Goal: Book appointment/travel/reservation

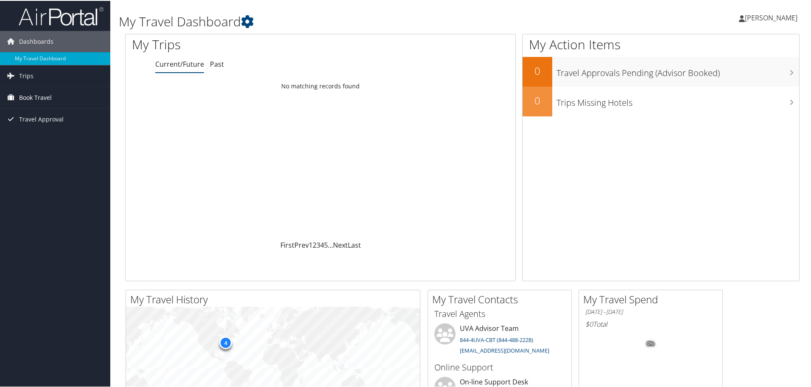
click at [28, 95] on span "Book Travel" at bounding box center [35, 96] width 33 height 21
click at [51, 140] on link "Book/Manage Online Trips" at bounding box center [55, 139] width 110 height 13
